Goal: Information Seeking & Learning: Learn about a topic

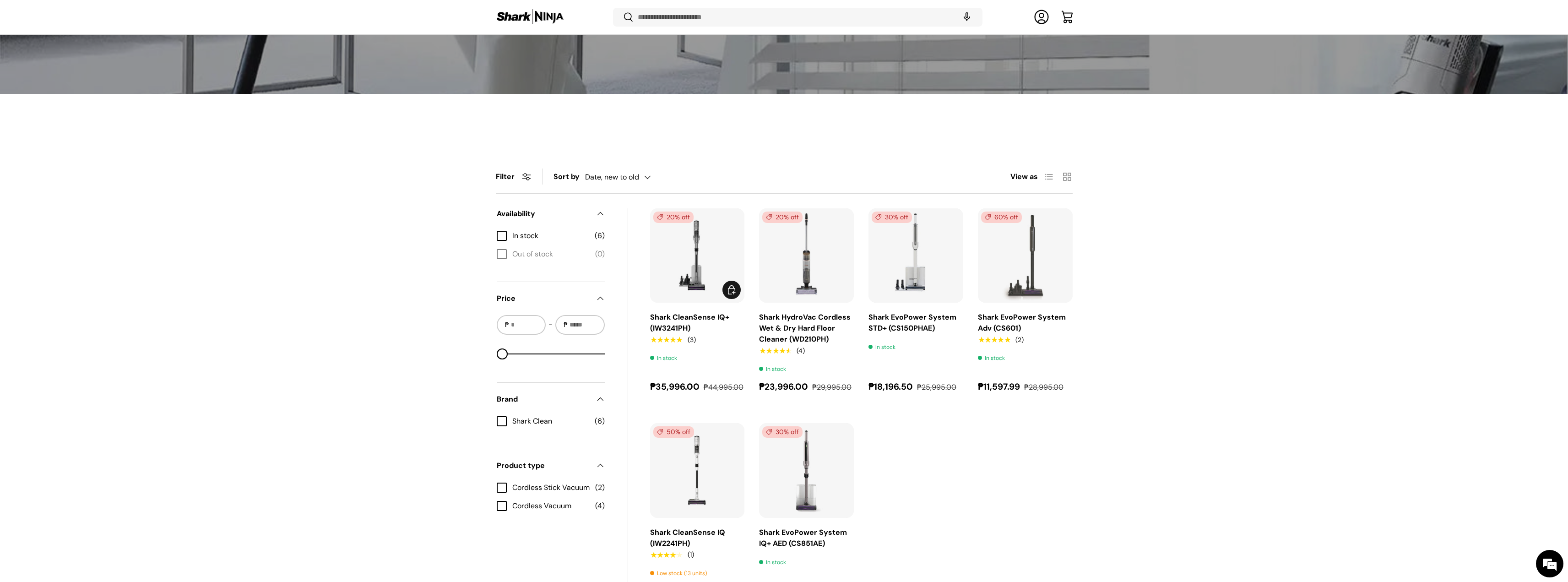
scroll to position [227, 0]
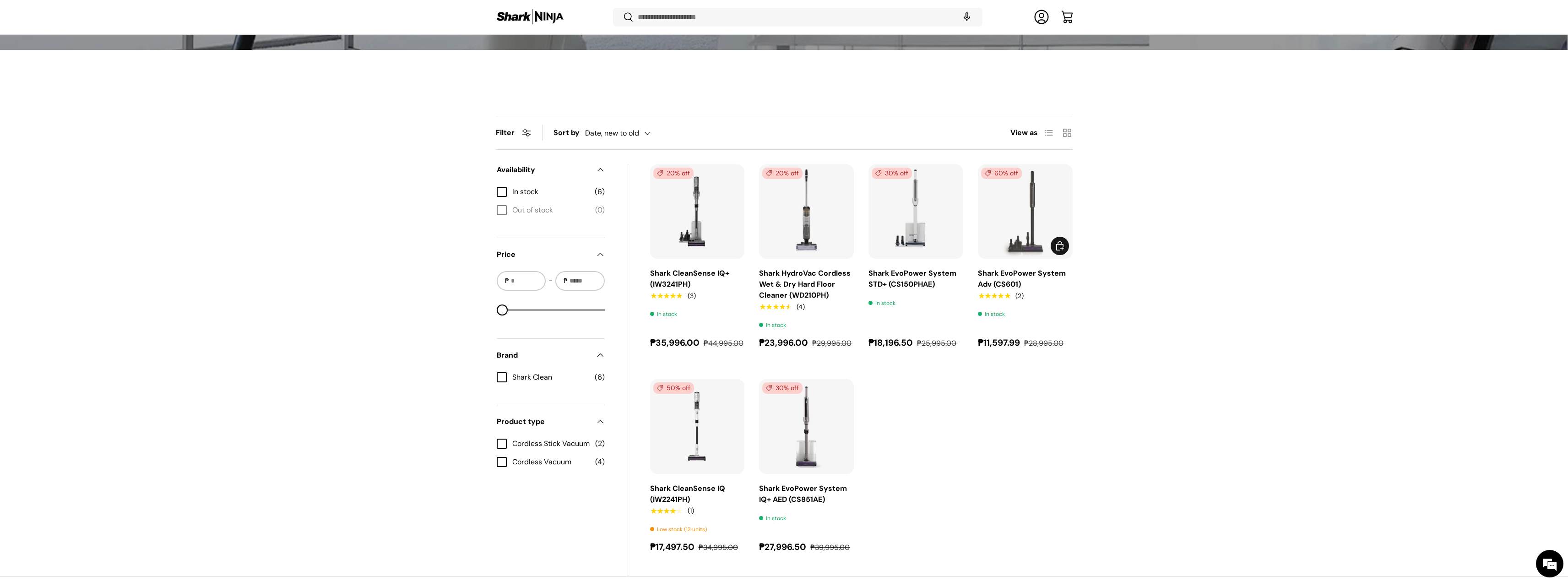
click at [0, 0] on img "Shark EvoPower System Adv (CS601)" at bounding box center [0, 0] width 0 height 0
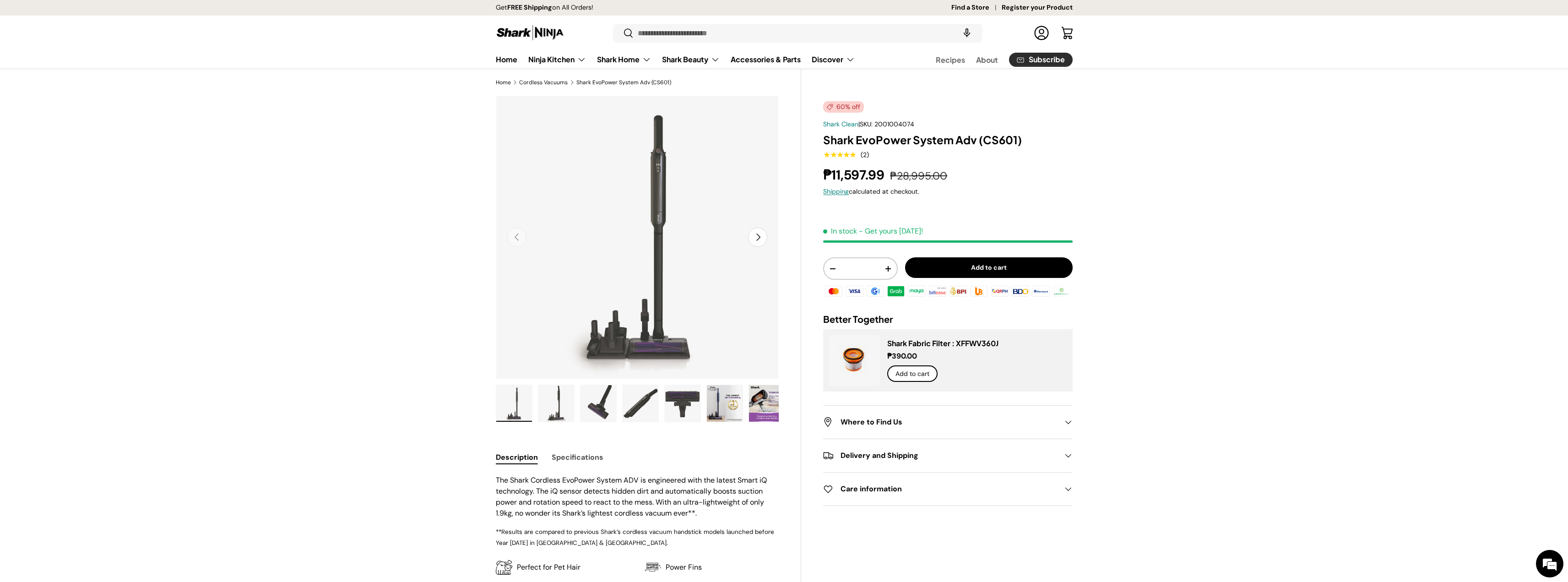
click at [764, 233] on button "Next" at bounding box center [758, 237] width 19 height 19
click at [762, 233] on button "Next" at bounding box center [758, 237] width 19 height 19
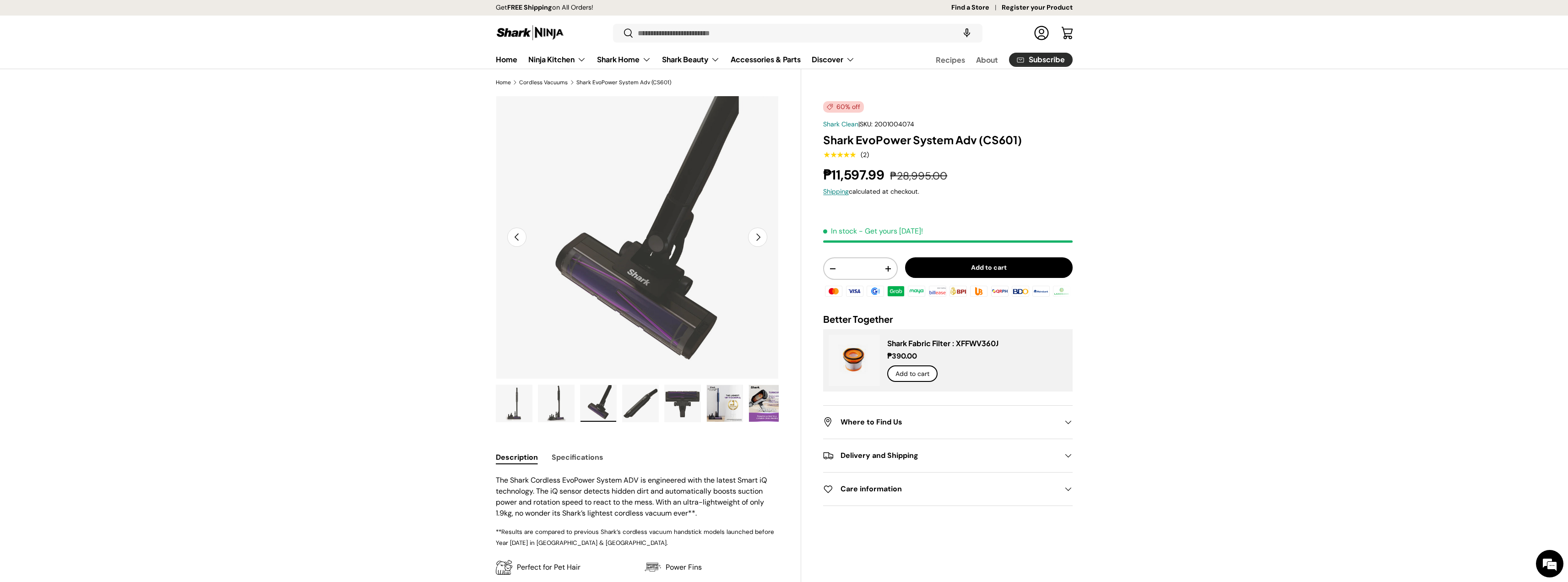
click at [762, 233] on button "Next" at bounding box center [758, 237] width 19 height 19
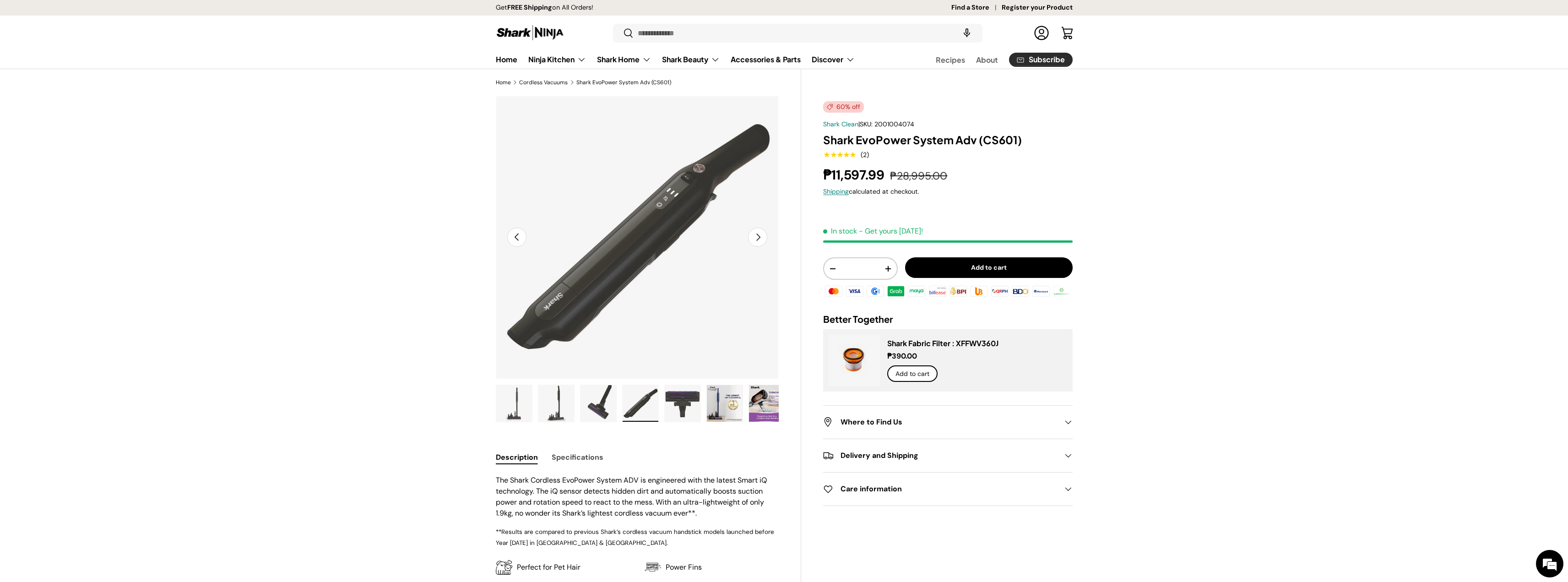
click at [762, 233] on button "Next" at bounding box center [758, 237] width 19 height 19
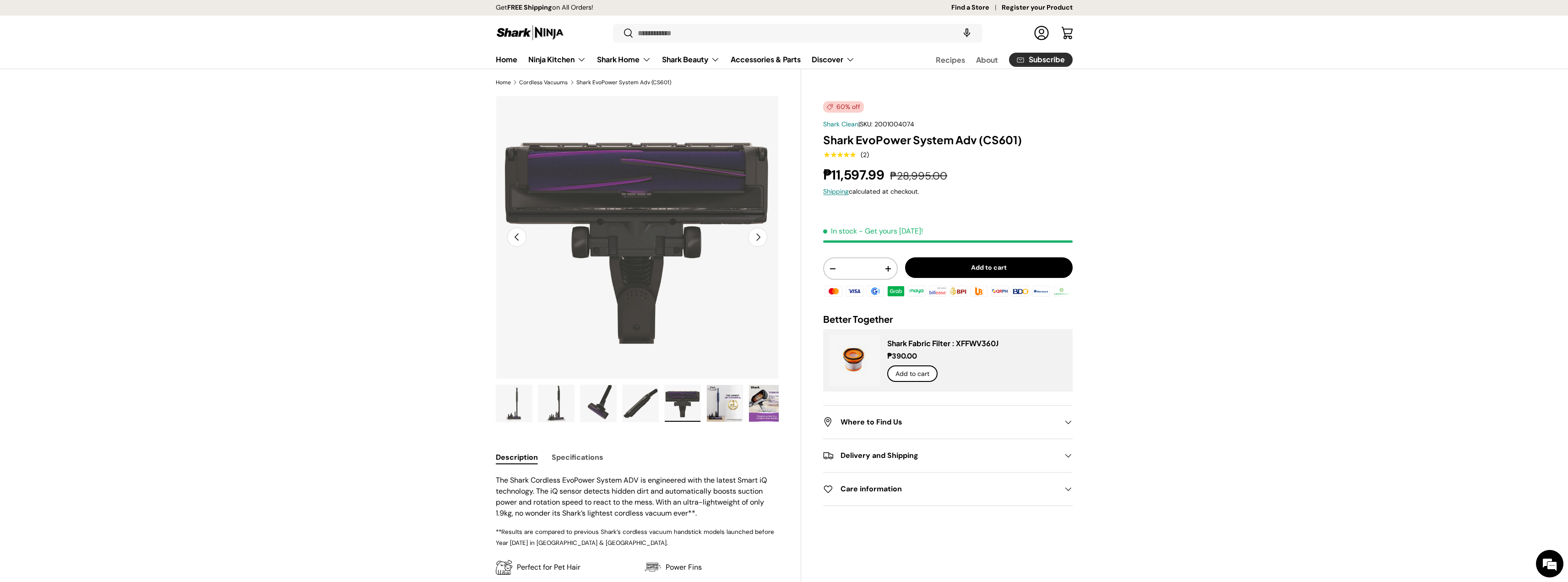
click at [762, 233] on button "Next" at bounding box center [758, 237] width 19 height 19
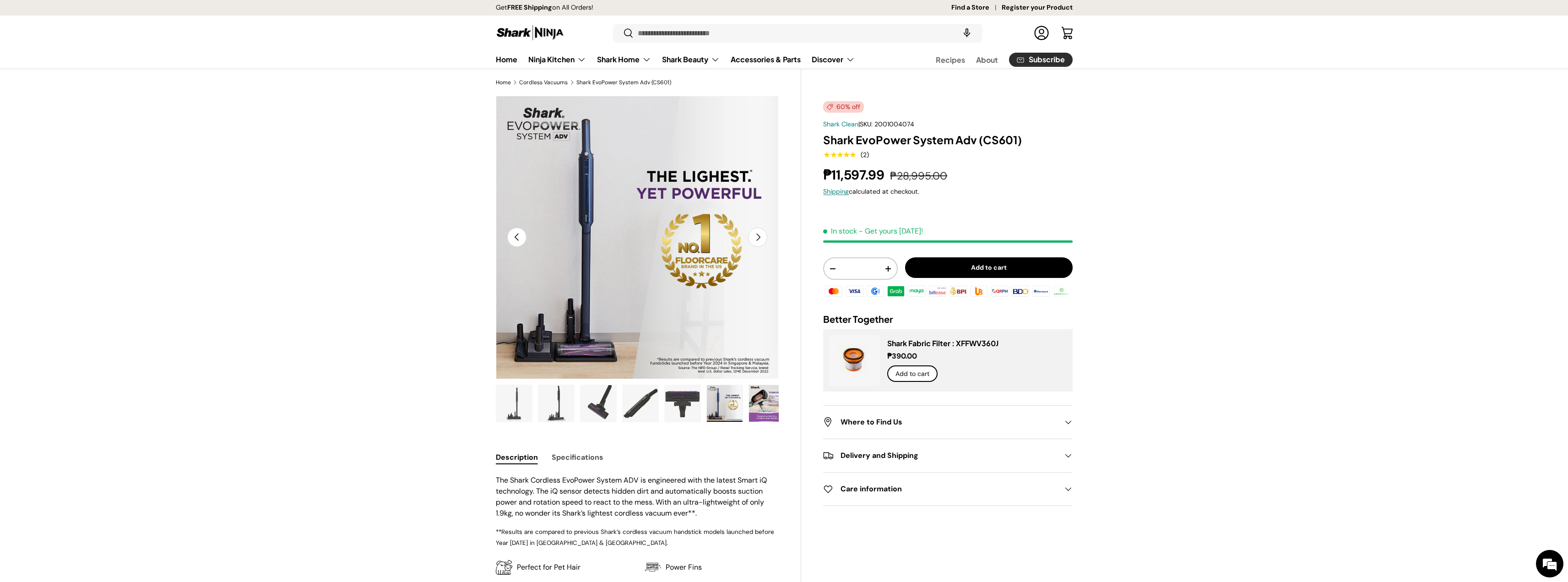
click at [521, 409] on img "Gallery Viewer" at bounding box center [514, 404] width 36 height 37
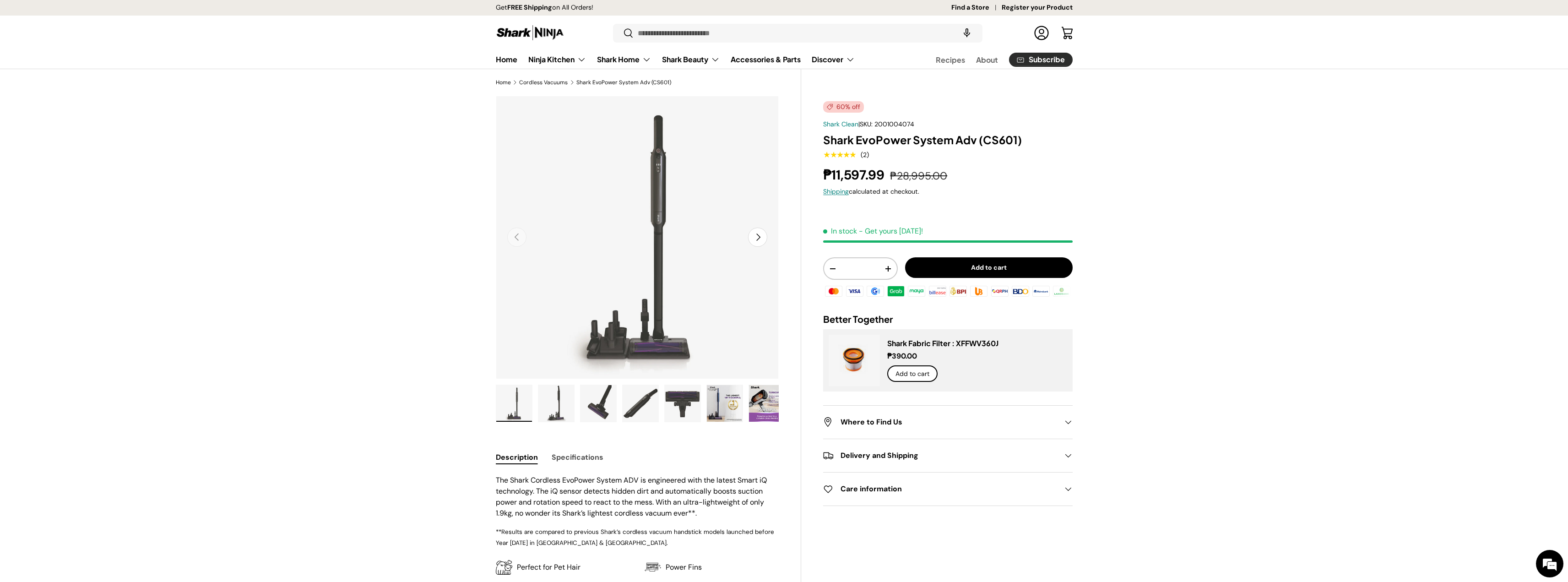
click at [557, 407] on img "Gallery Viewer" at bounding box center [556, 404] width 36 height 37
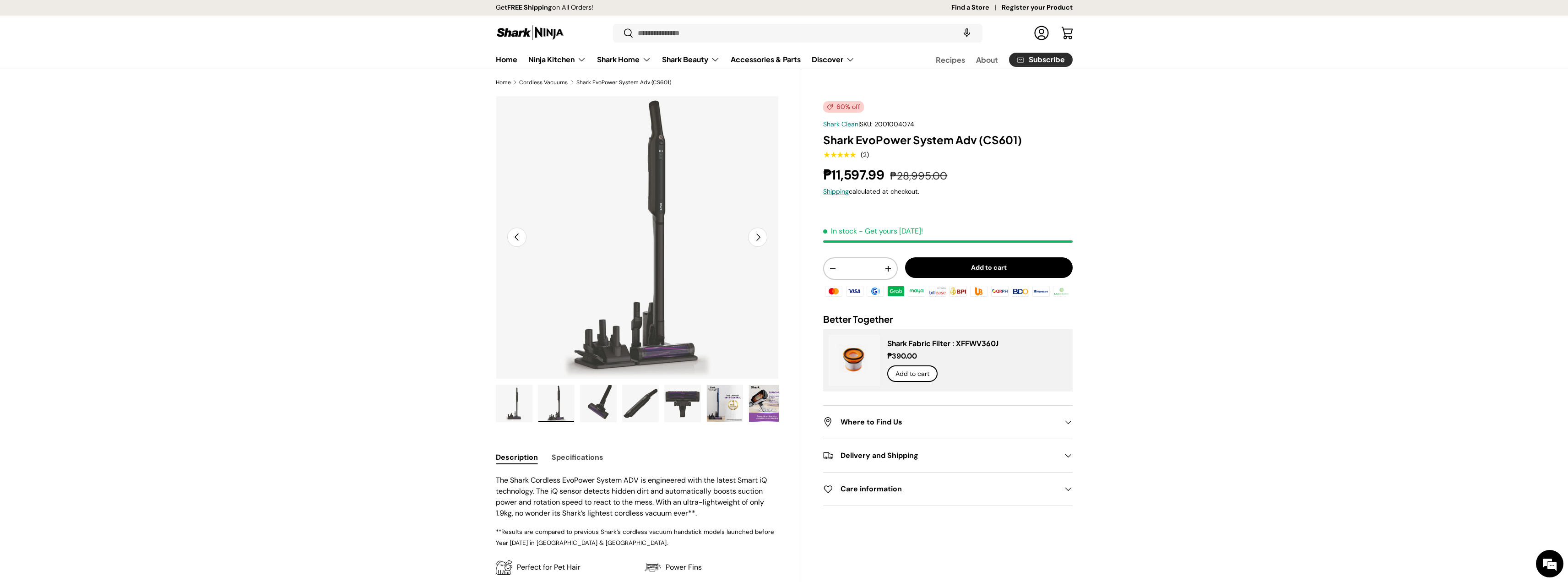
click at [596, 408] on img "Gallery Viewer" at bounding box center [598, 404] width 36 height 37
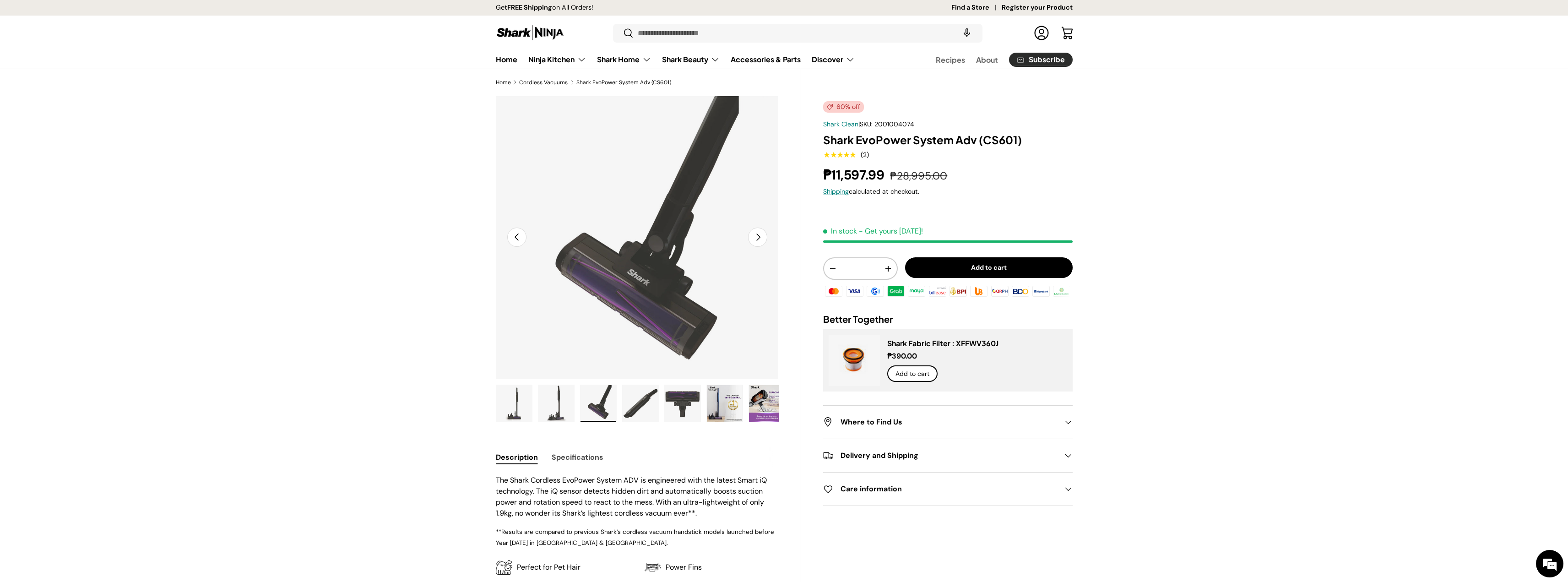
click at [644, 407] on img "Gallery Viewer" at bounding box center [641, 404] width 36 height 37
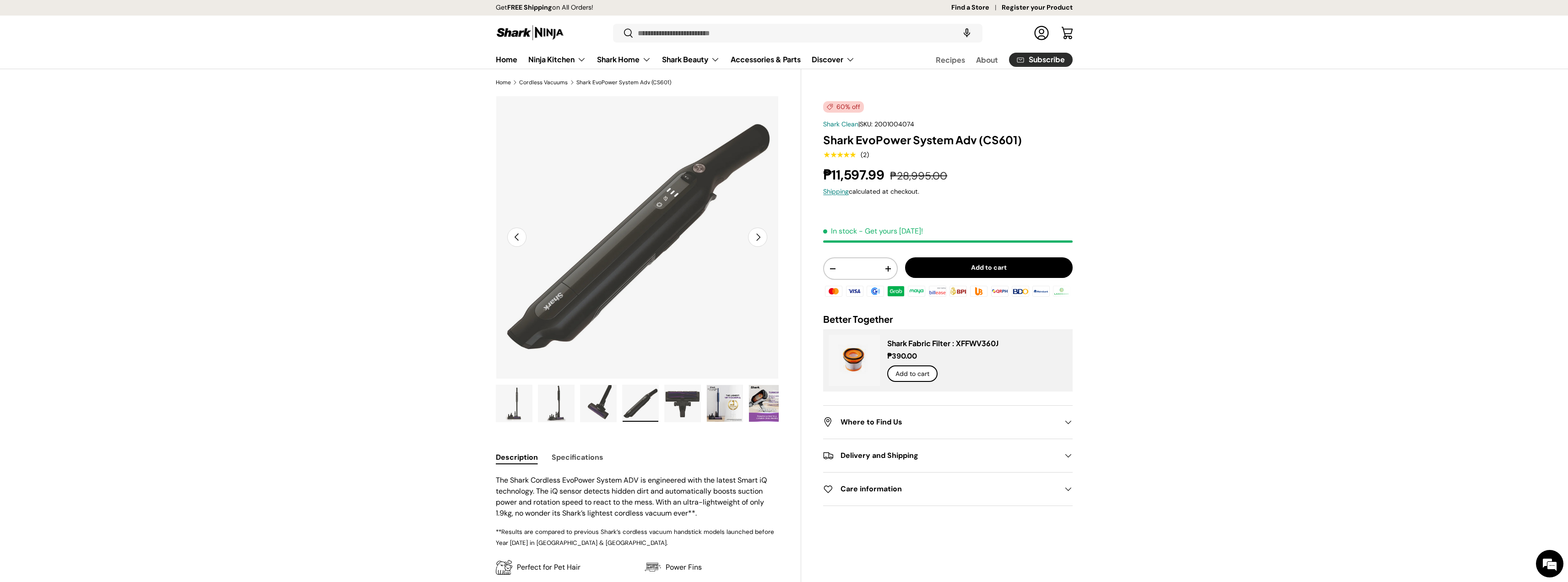
click at [691, 407] on img "Gallery Viewer" at bounding box center [682, 404] width 36 height 37
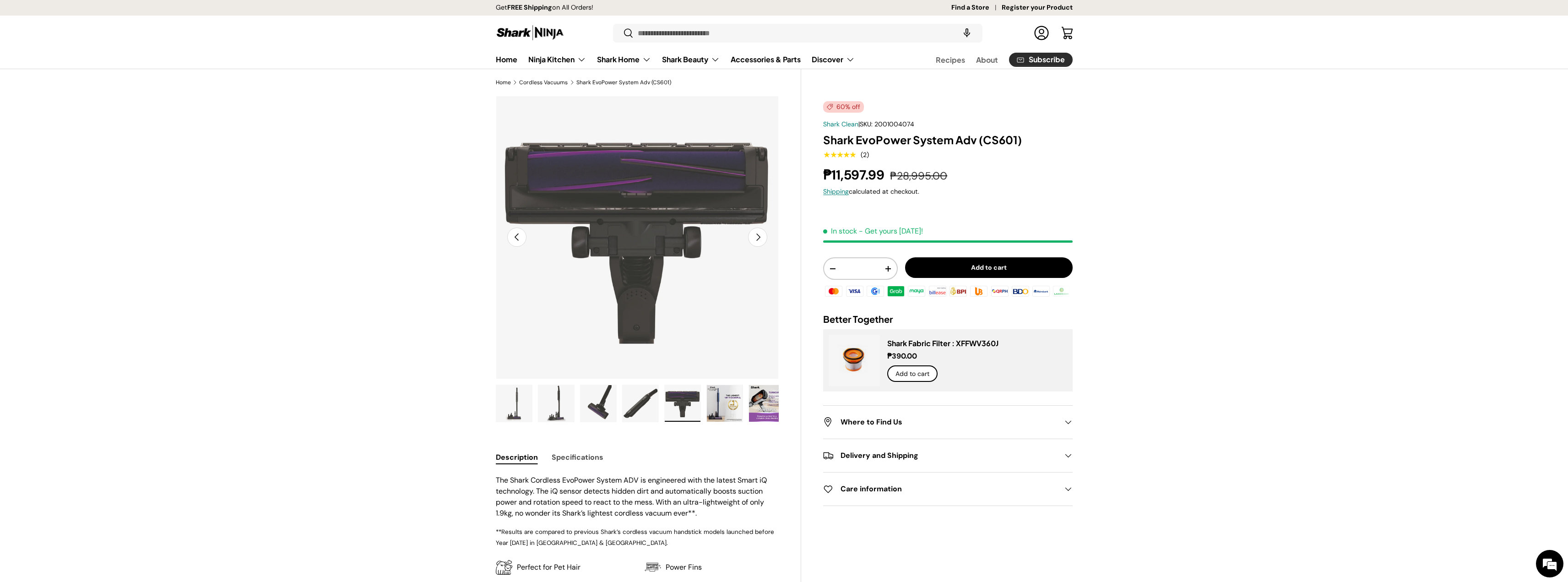
click at [727, 407] on img "Gallery Viewer" at bounding box center [725, 404] width 36 height 37
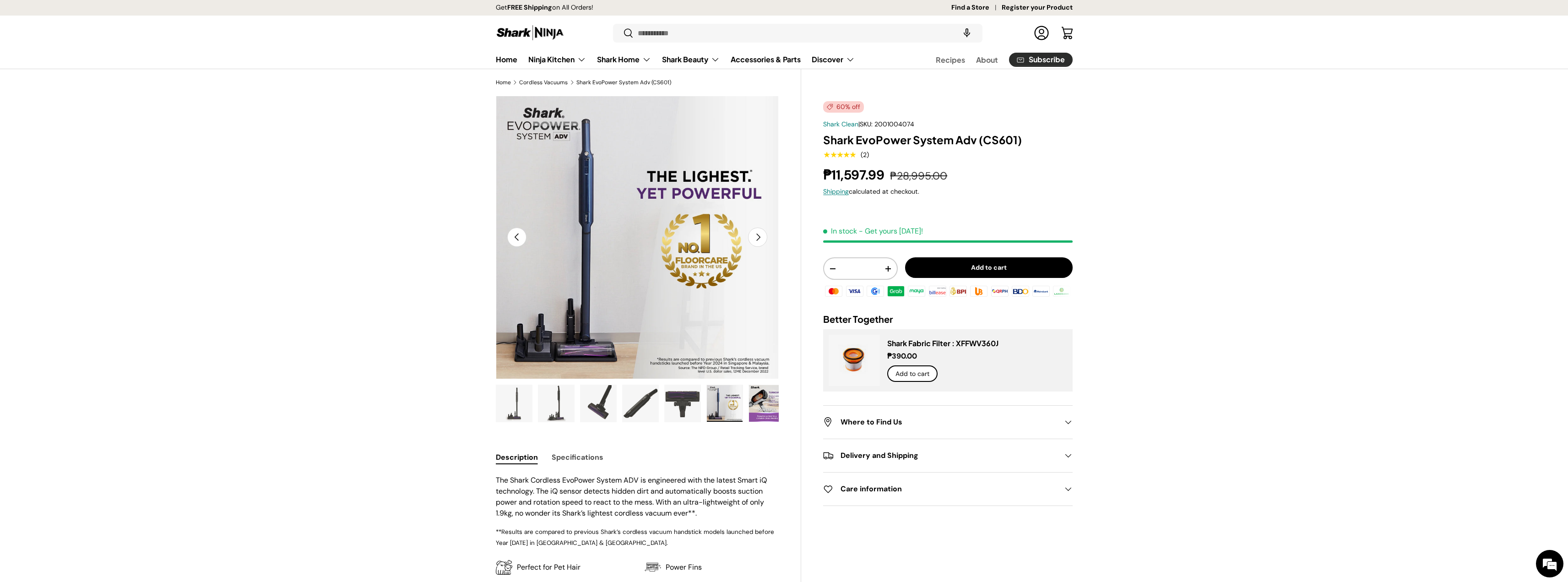
click at [768, 413] on img "Gallery Viewer" at bounding box center [767, 404] width 36 height 37
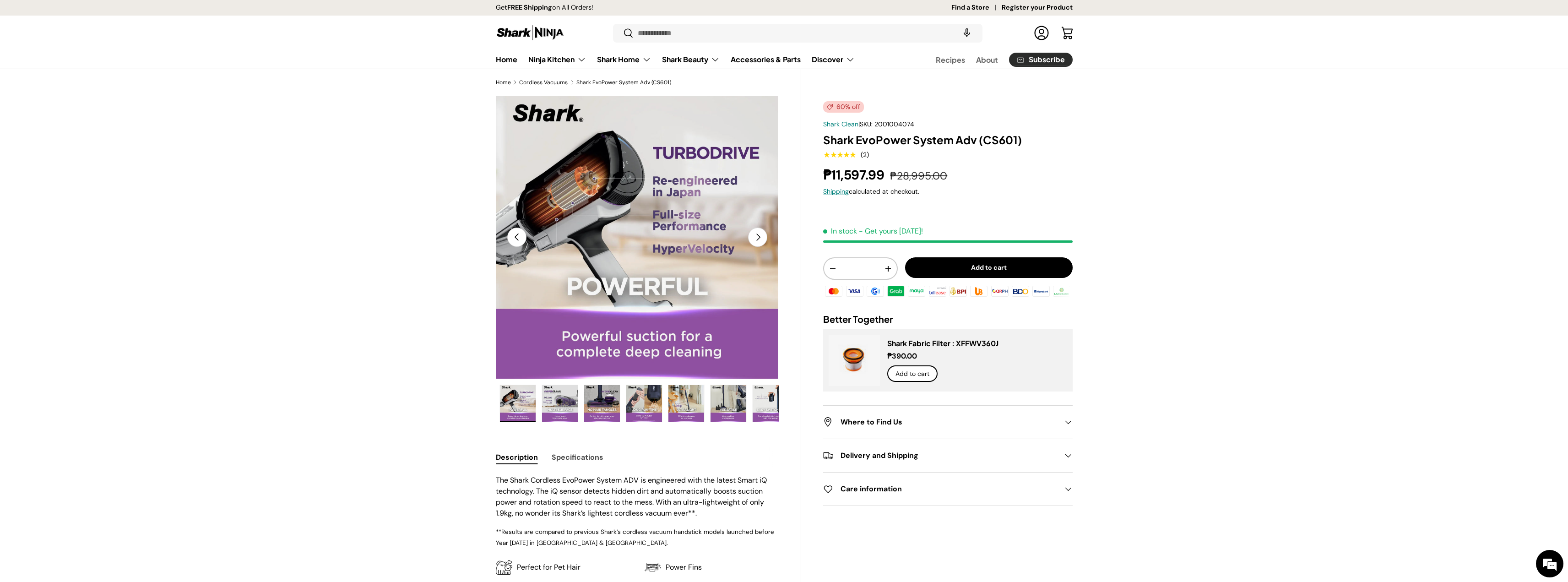
scroll to position [0, 253]
click at [761, 408] on img "Gallery Viewer" at bounding box center [767, 404] width 36 height 37
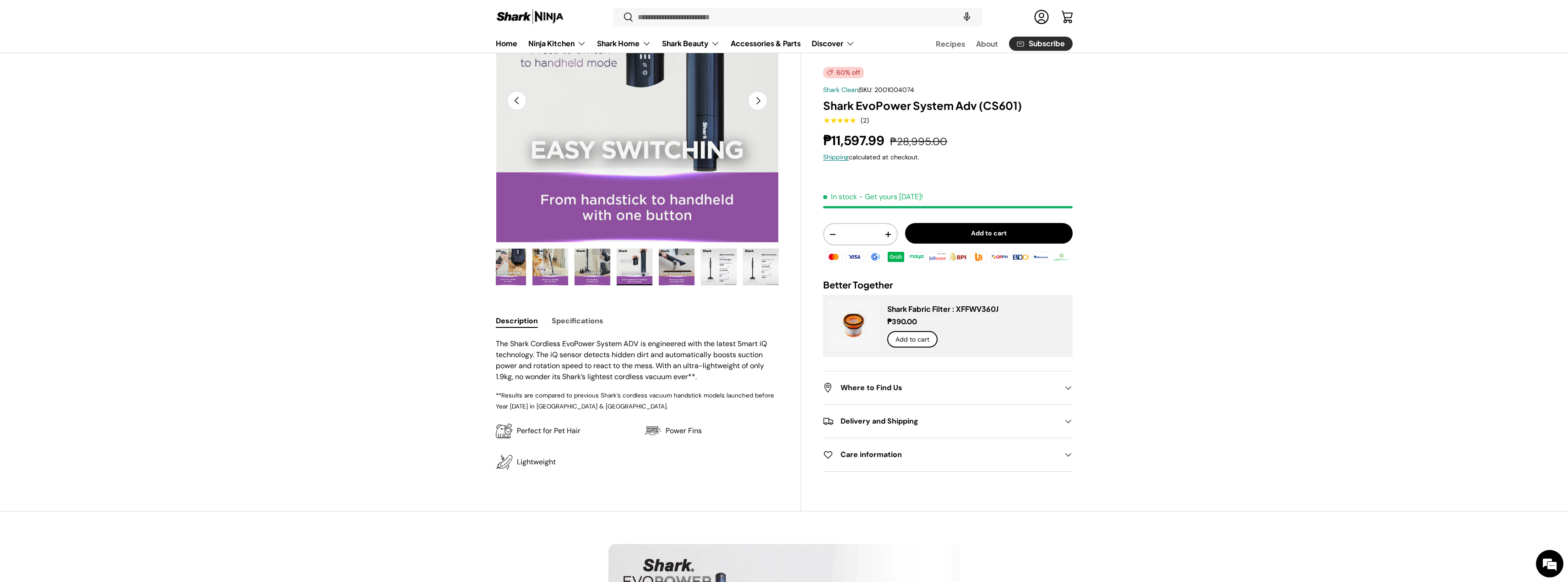
scroll to position [137, 0]
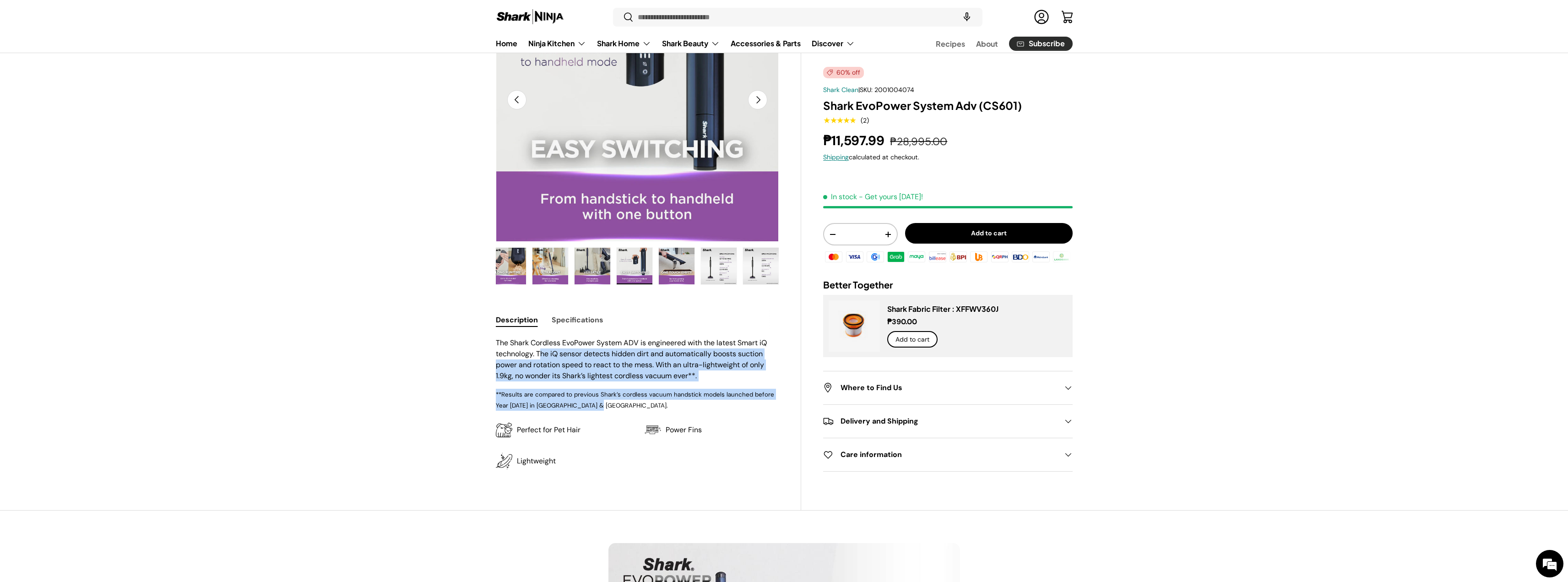
drag, startPoint x: 541, startPoint y: 354, endPoint x: 713, endPoint y: 407, distance: 180.0
click at [713, 407] on div "The Shark Cordless EvoPower System ADV is engineered with the latest Smart iQ t…" at bounding box center [638, 373] width 284 height 73
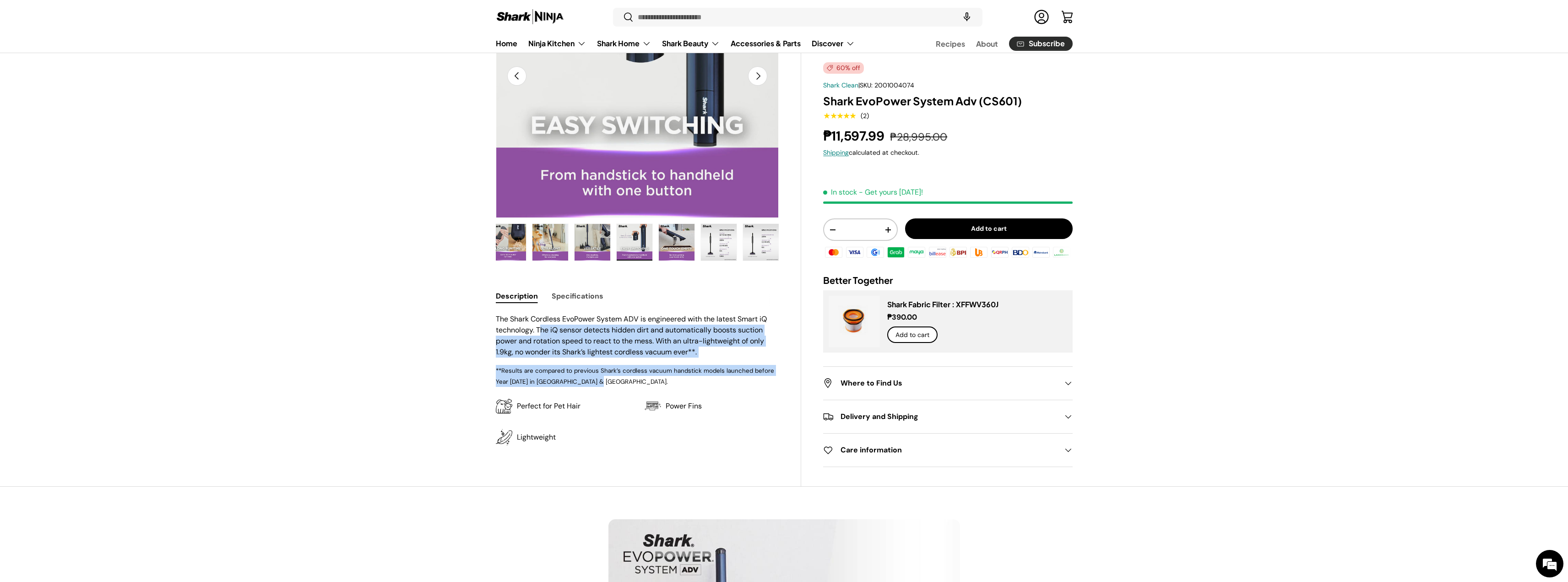
scroll to position [0, 0]
